Goal: Information Seeking & Learning: Compare options

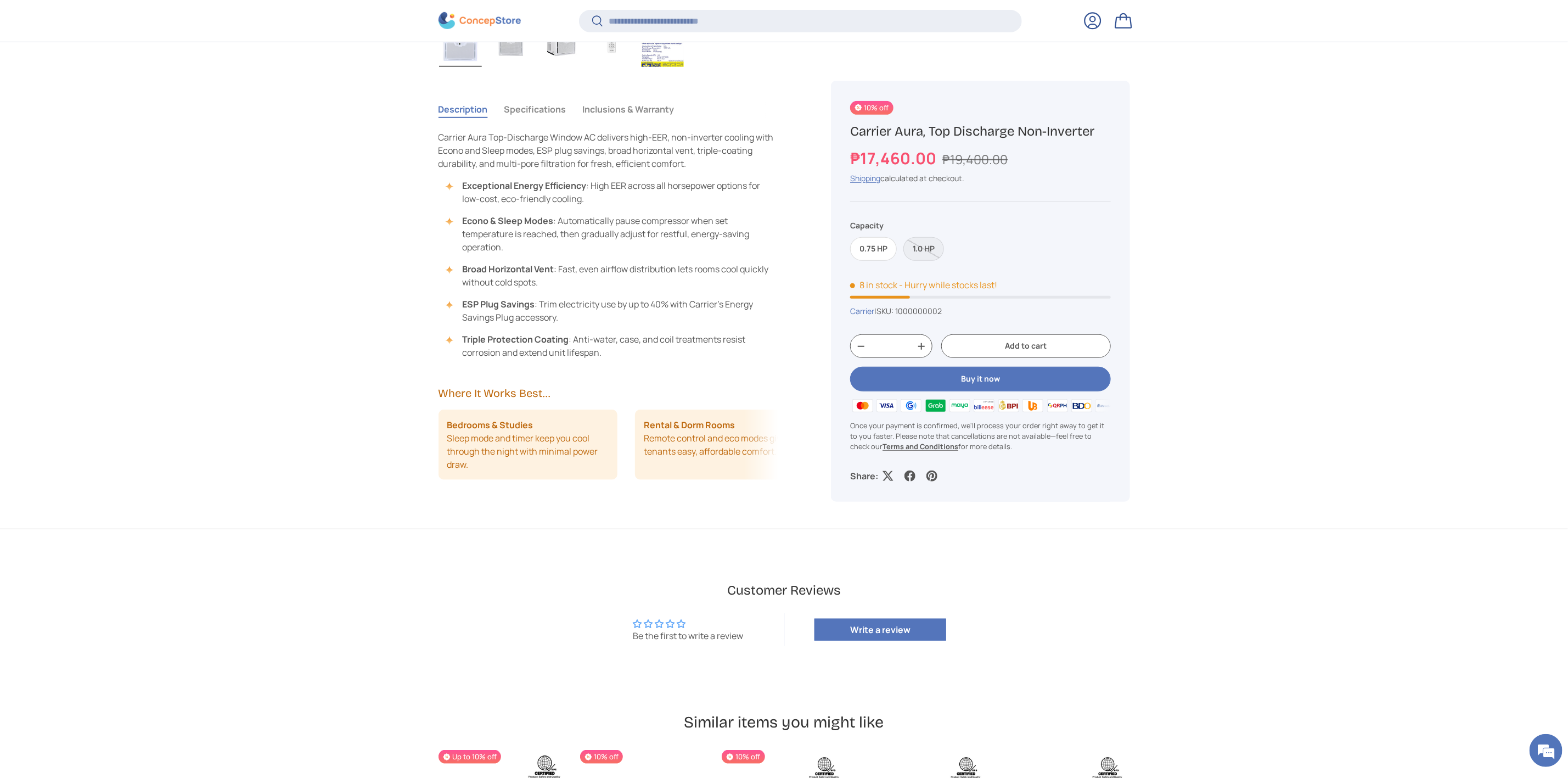
scroll to position [2581, 4487]
click at [517, 452] on li "Bedrooms & Studies Sleep mode and timer keep you cool through the night with mi…" at bounding box center [528, 444] width 180 height 70
click at [667, 454] on li "Rental & Dorm Rooms Remote control and eco modes give tenants easy, affordable …" at bounding box center [724, 444] width 180 height 70
drag, startPoint x: 636, startPoint y: 445, endPoint x: 495, endPoint y: 460, distance: 141.8
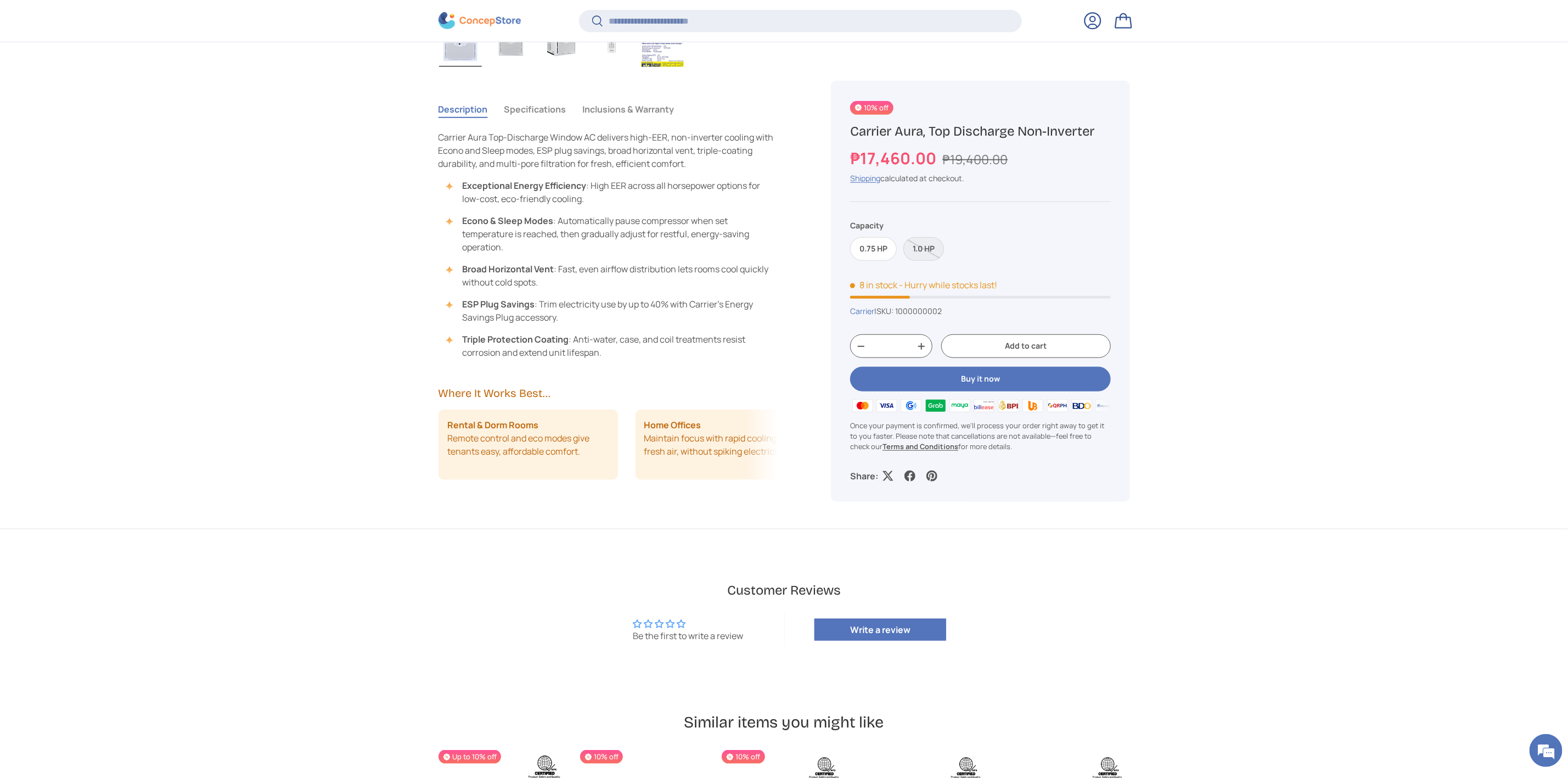
click at [495, 460] on li "Rental & Dorm Rooms Remote control and eco modes give tenants easy, affordable …" at bounding box center [528, 444] width 180 height 70
drag, startPoint x: 659, startPoint y: 456, endPoint x: 553, endPoint y: 457, distance: 106.0
click at [553, 457] on li "Home Offices Maintain focus with rapid cooling and fresh air, without spiking e…" at bounding box center [528, 444] width 180 height 70
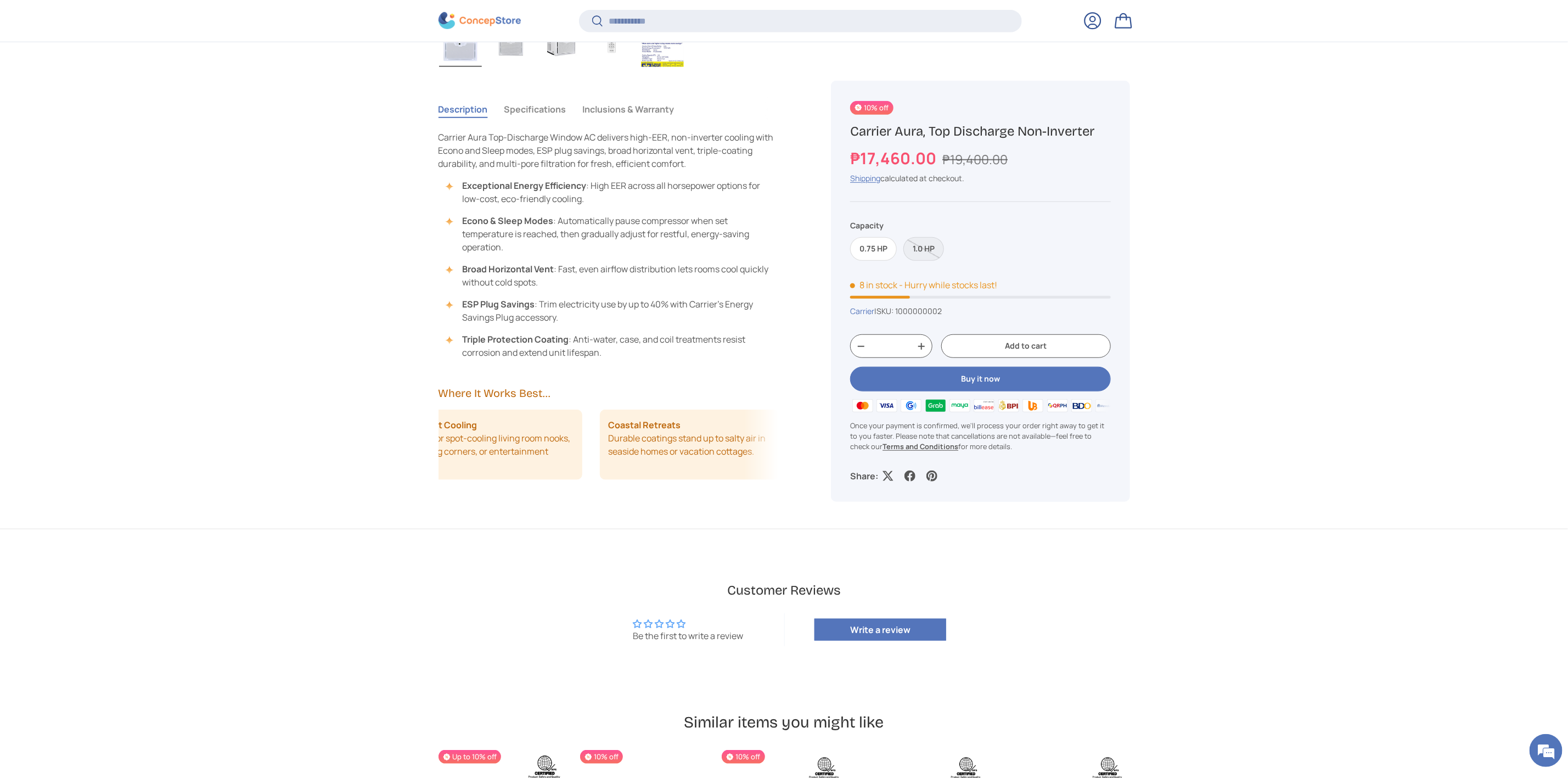
drag, startPoint x: 698, startPoint y: 455, endPoint x: 589, endPoint y: 463, distance: 109.3
click at [589, 463] on div "Bedrooms & Studies Sleep mode and timer keep you cool through the night with mi…" at bounding box center [608, 444] width 340 height 70
drag, startPoint x: 705, startPoint y: 455, endPoint x: 582, endPoint y: 476, distance: 124.8
click at [582, 476] on div "Bedrooms & Studies Sleep mode and timer keep you cool through the night with mi…" at bounding box center [608, 444] width 340 height 70
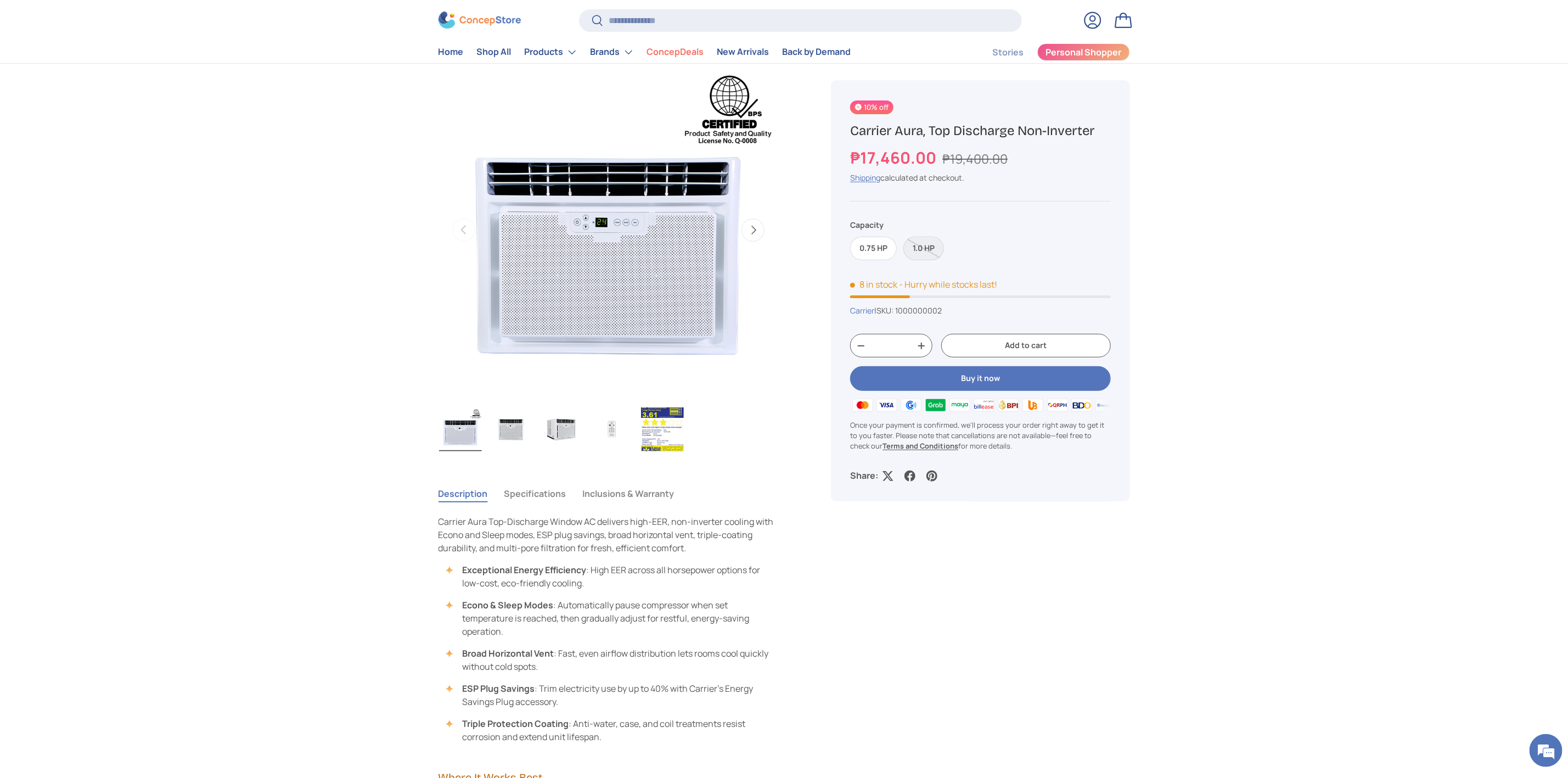
scroll to position [0, 0]
